Goal: Navigation & Orientation: Understand site structure

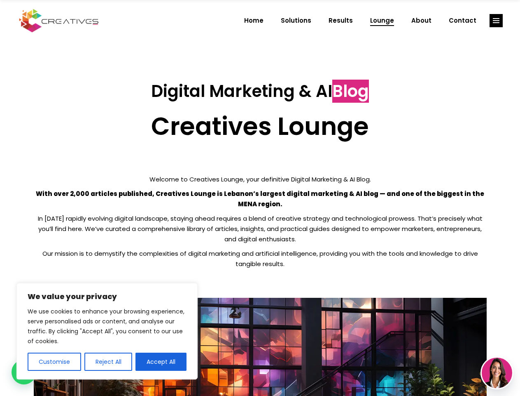
click at [260, 198] on p "With over 2,000 articles published, Creatives Lounge is Lebanon’s largest digit…" at bounding box center [260, 198] width 453 height 21
click at [54, 361] on button "Customise" at bounding box center [55, 361] width 54 height 18
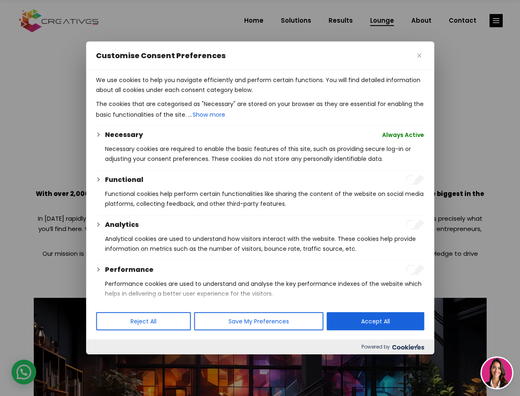
click at [108, 361] on div at bounding box center [260, 198] width 520 height 396
click at [161, 95] on p "We use cookies to help you navigate efficiently and perform certain functions. …" at bounding box center [260, 85] width 328 height 20
click at [496, 21] on div at bounding box center [260, 198] width 520 height 396
click at [497, 372] on img at bounding box center [497, 372] width 30 height 30
